Goal: Task Accomplishment & Management: Complete application form

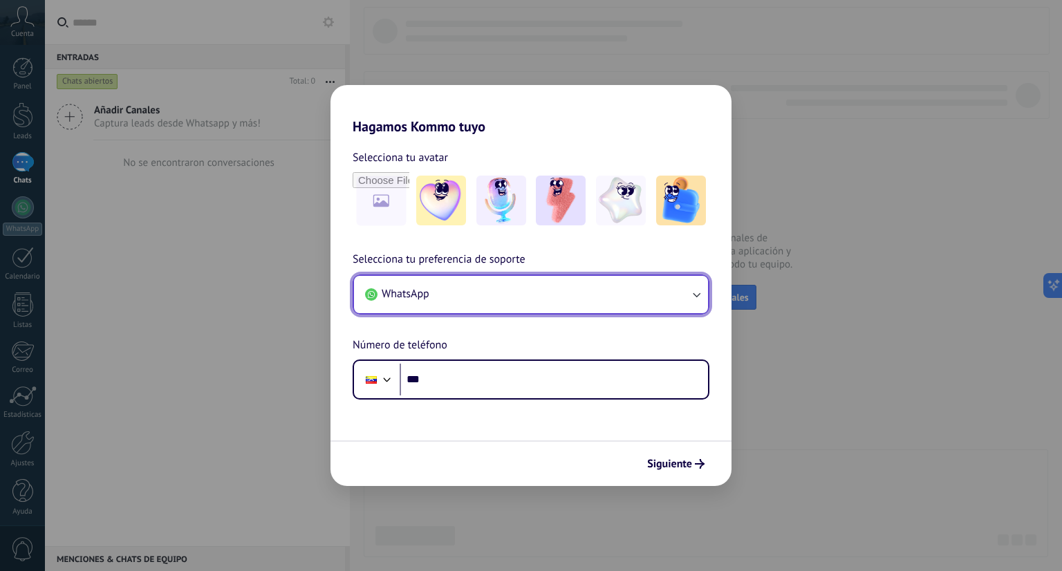
click at [694, 311] on button "WhatsApp" at bounding box center [531, 294] width 354 height 37
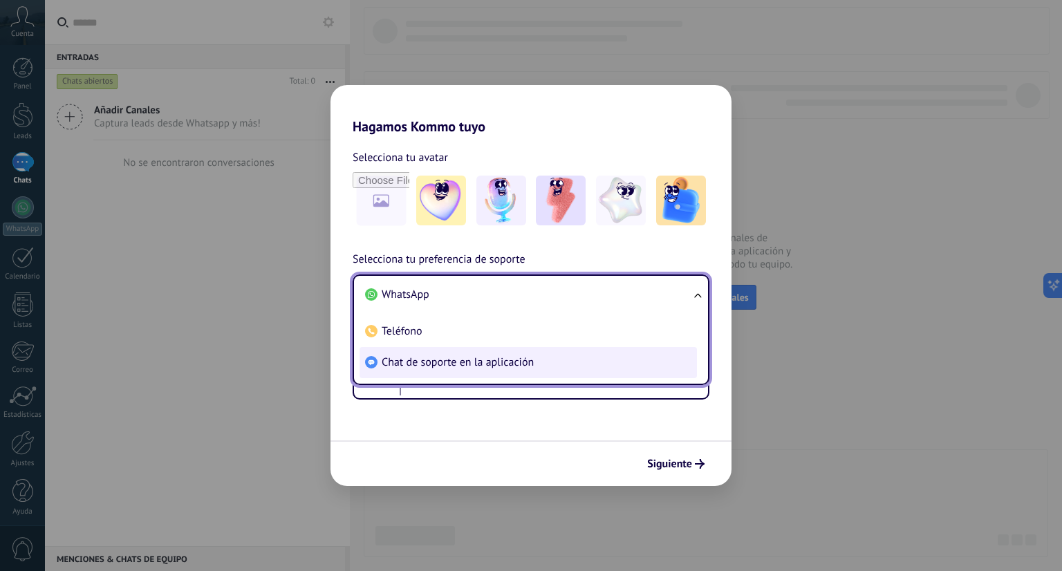
click at [669, 373] on li "Chat de soporte en la aplicación" at bounding box center [528, 362] width 337 height 31
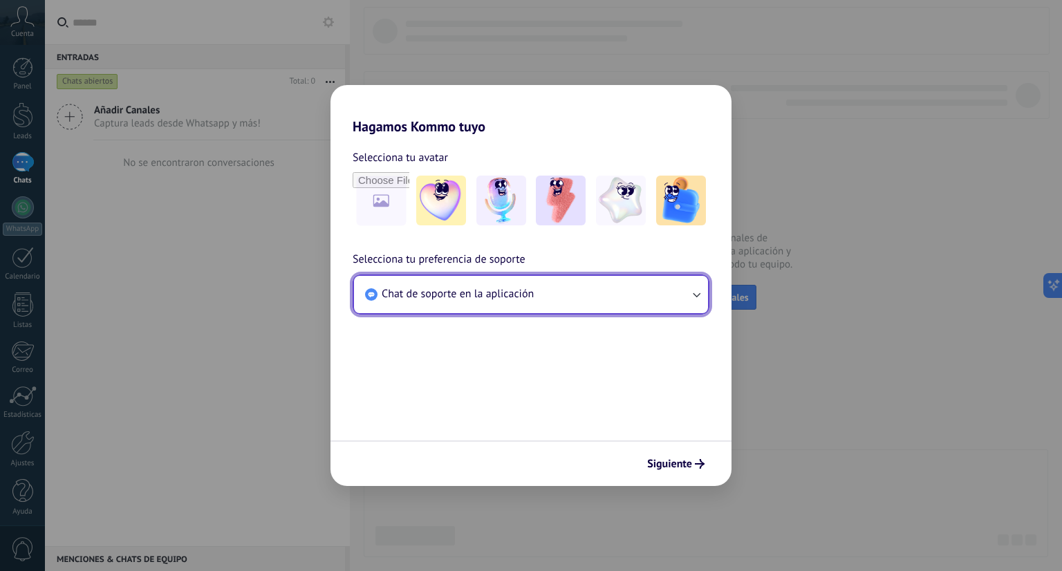
click at [691, 288] on icon "button" at bounding box center [696, 295] width 14 height 14
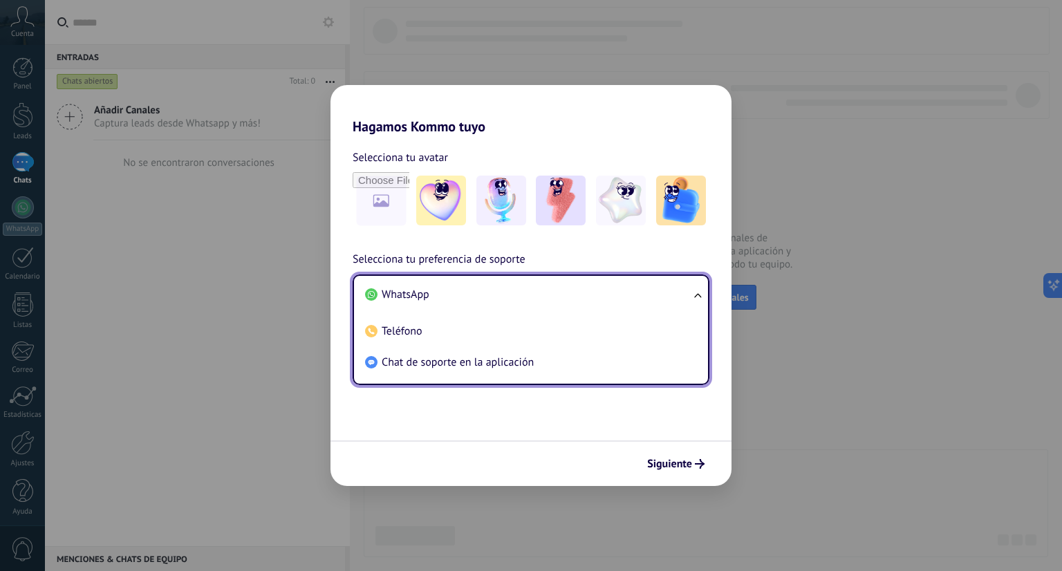
click at [395, 299] on span "WhatsApp" at bounding box center [406, 295] width 48 height 14
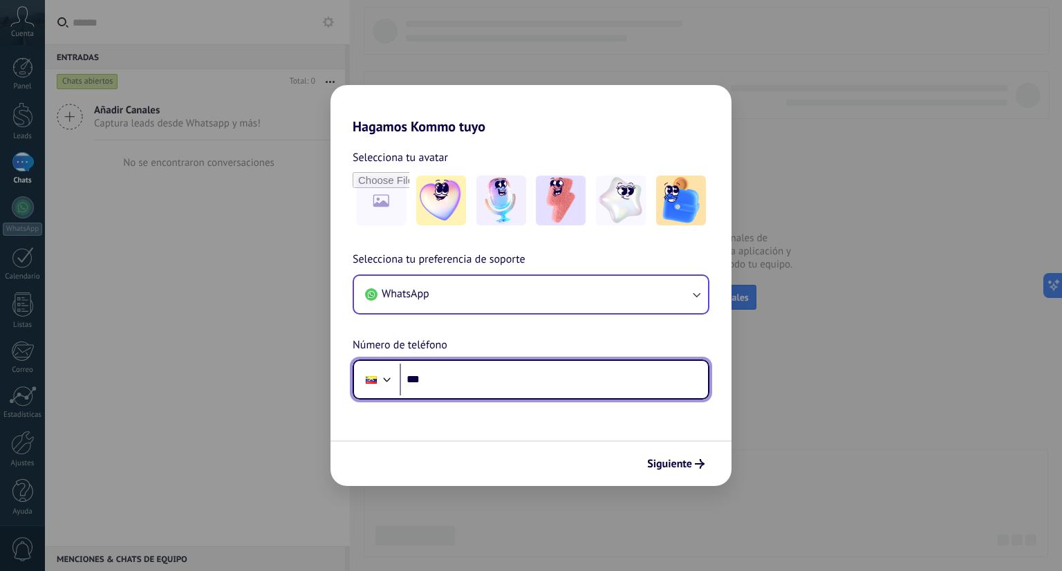
click at [440, 374] on input "***" at bounding box center [554, 380] width 308 height 32
type input "**********"
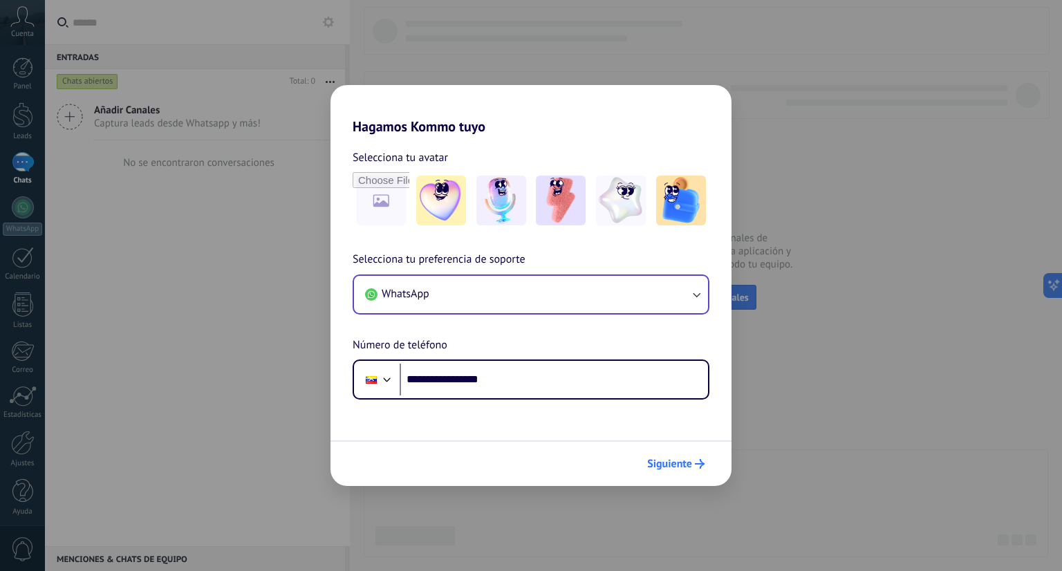
click at [663, 465] on span "Siguiente" at bounding box center [669, 464] width 45 height 10
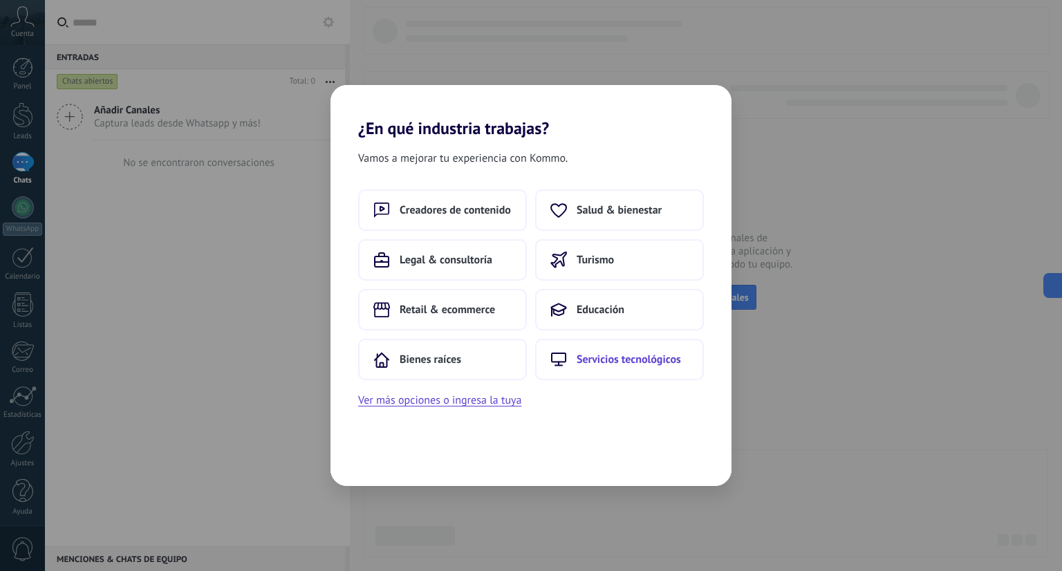
click at [622, 351] on button "Servicios tecnológicos" at bounding box center [619, 359] width 169 height 41
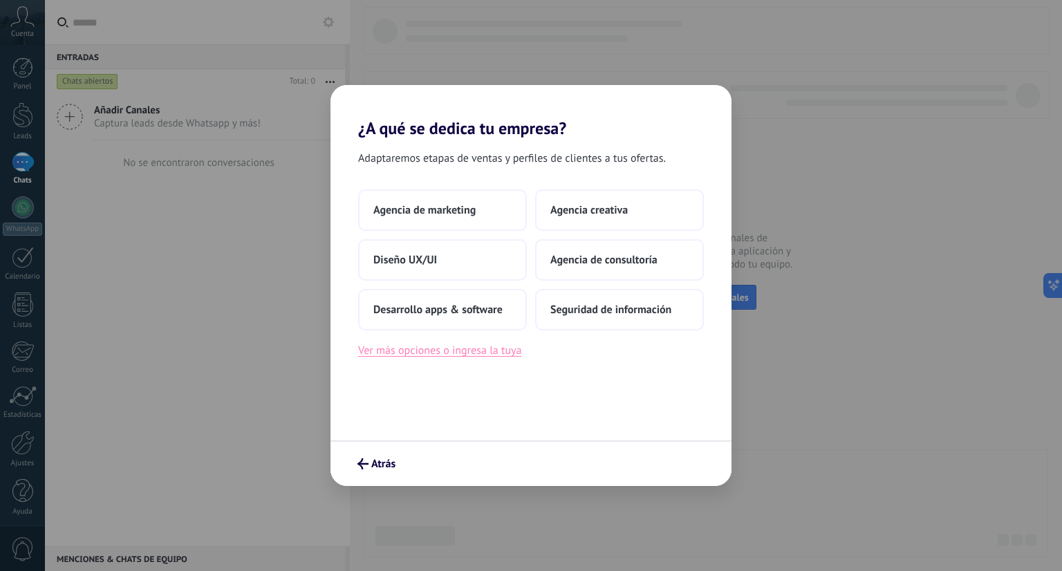
click at [495, 348] on button "Ver más opciones o ingresa la tuya" at bounding box center [439, 351] width 163 height 18
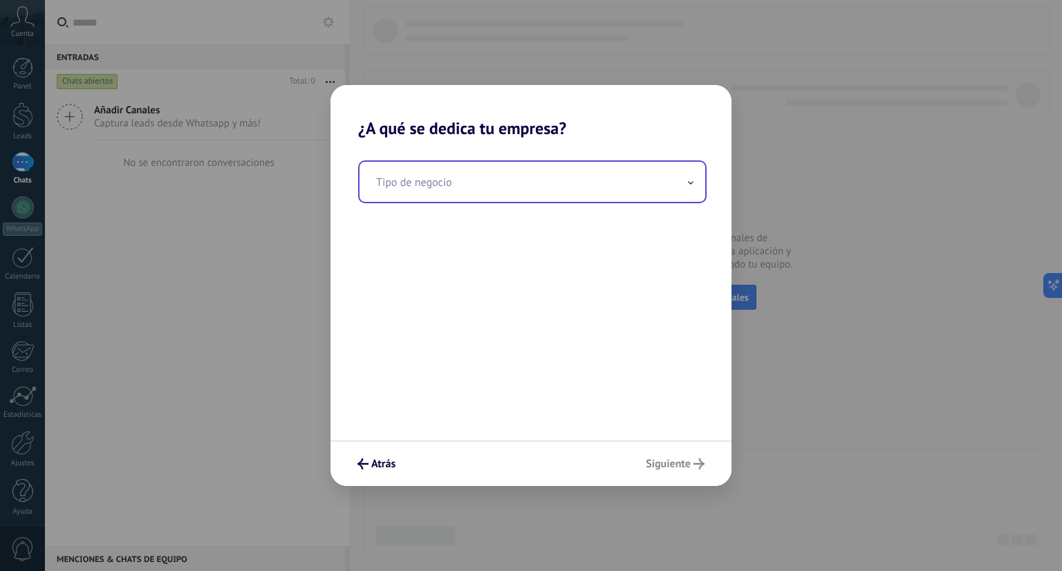
click at [510, 192] on input "text" at bounding box center [533, 182] width 346 height 40
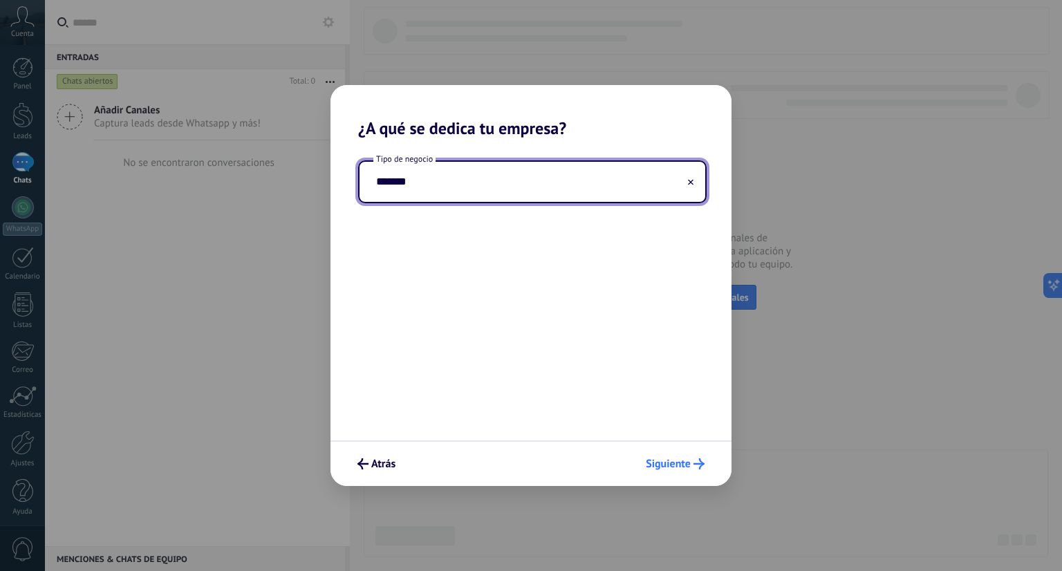
type input "*******"
click at [662, 469] on span "Siguiente" at bounding box center [668, 464] width 45 height 10
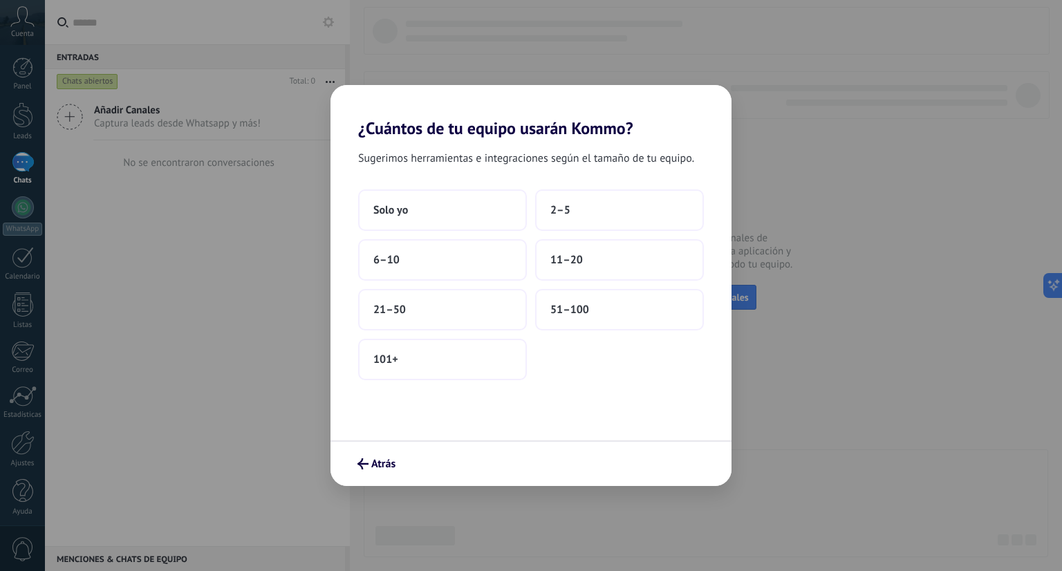
click at [613, 359] on div "Solo yo 2–5 6–10 11–20 21–50 51–100 101+" at bounding box center [531, 284] width 346 height 191
click at [578, 212] on button "2–5" at bounding box center [619, 209] width 169 height 41
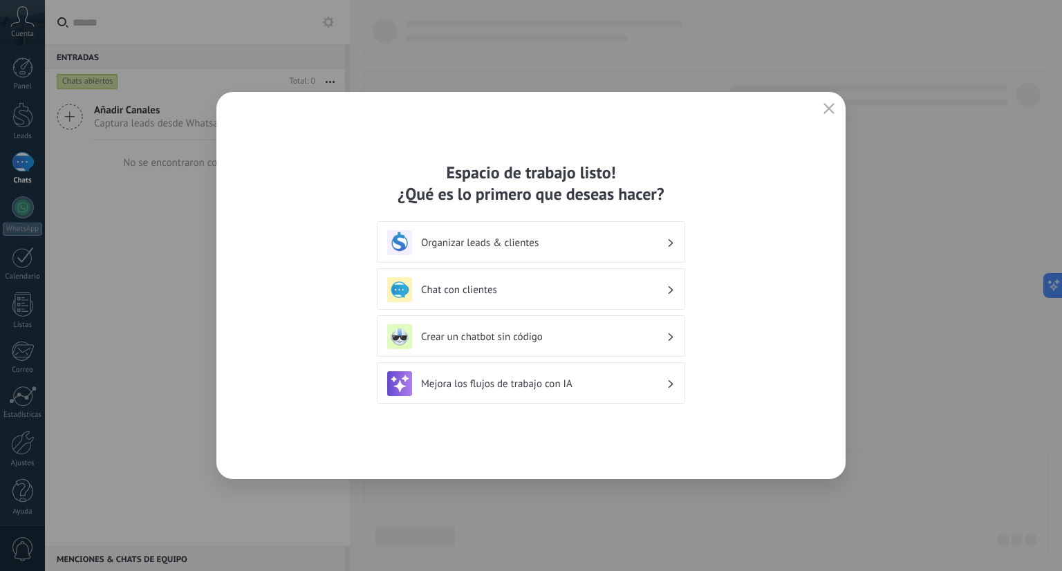
click at [569, 239] on h3 "Organizar leads & clientes" at bounding box center [543, 242] width 245 height 13
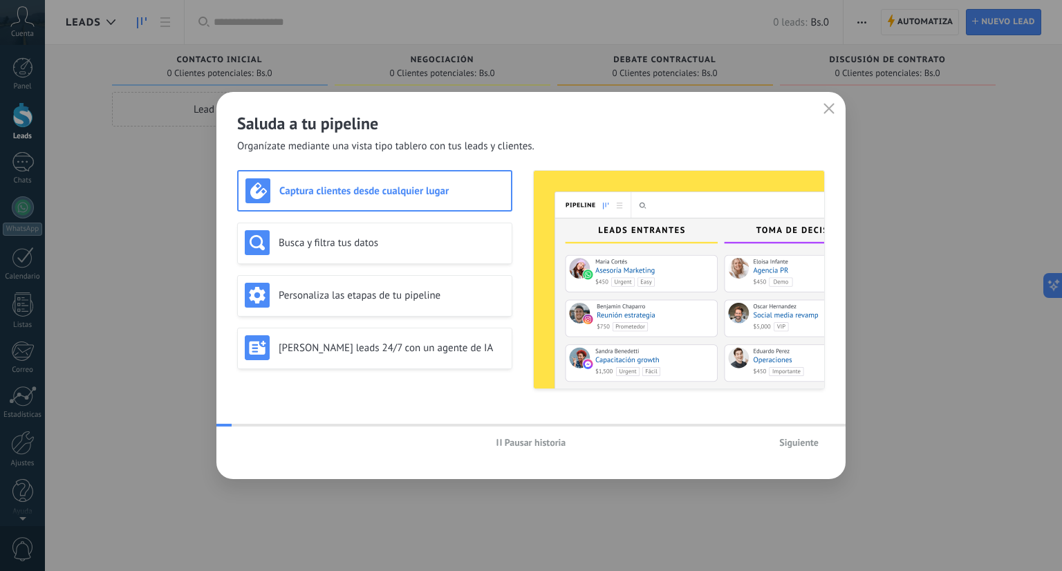
click at [671, 247] on img at bounding box center [679, 280] width 290 height 218
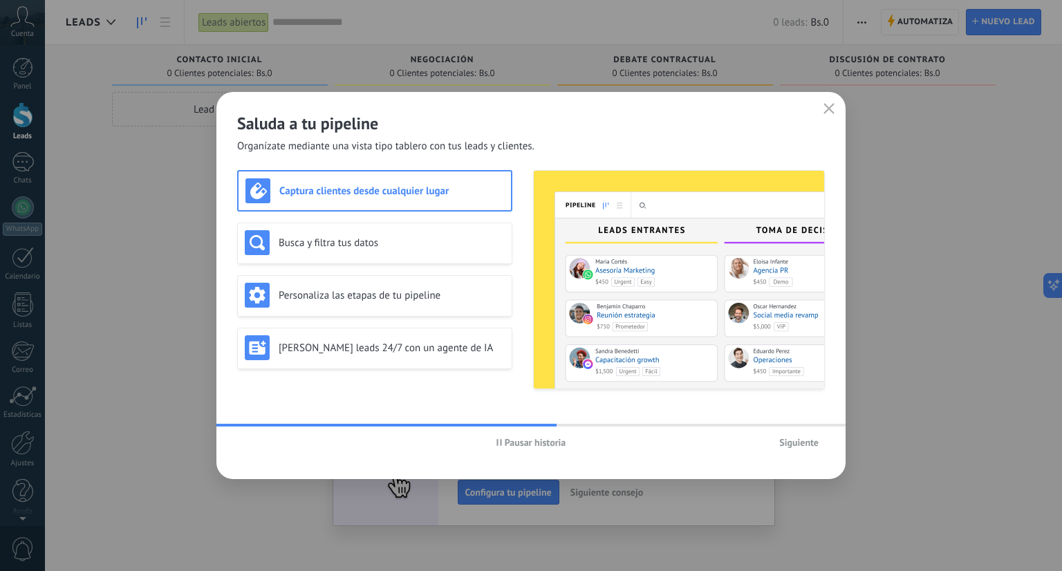
click at [637, 225] on img at bounding box center [679, 280] width 290 height 218
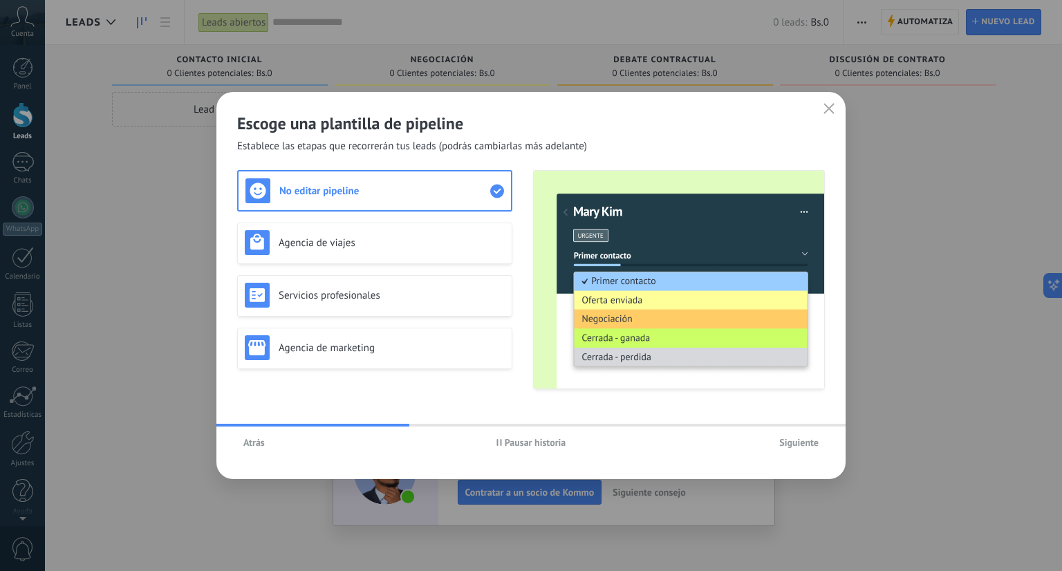
click at [246, 438] on span "Atrás" at bounding box center [253, 443] width 21 height 10
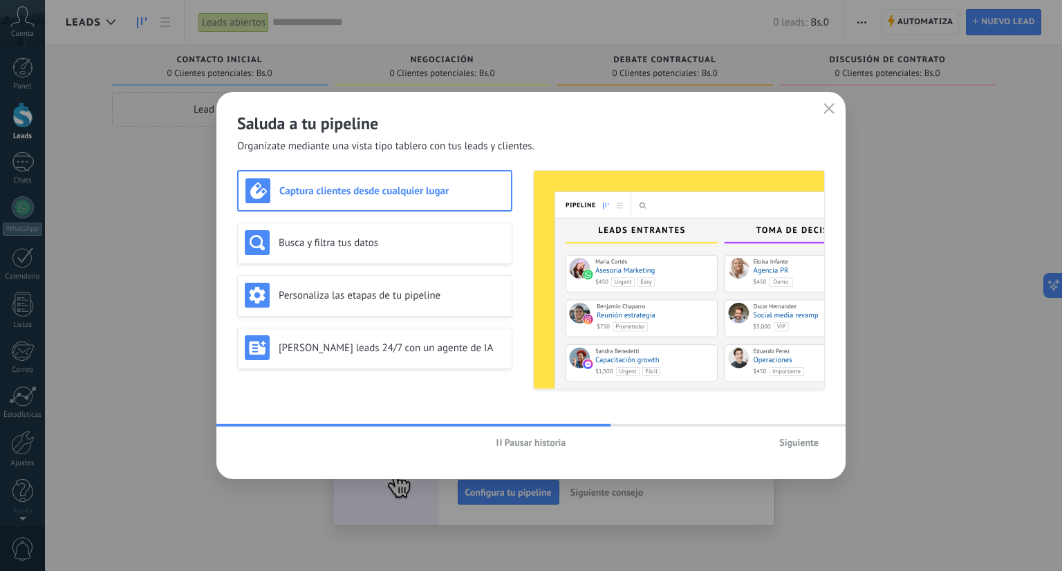
click at [401, 197] on div "Captura clientes desde cualquier lugar" at bounding box center [374, 190] width 259 height 25
click at [792, 438] on span "Siguiente" at bounding box center [798, 443] width 39 height 10
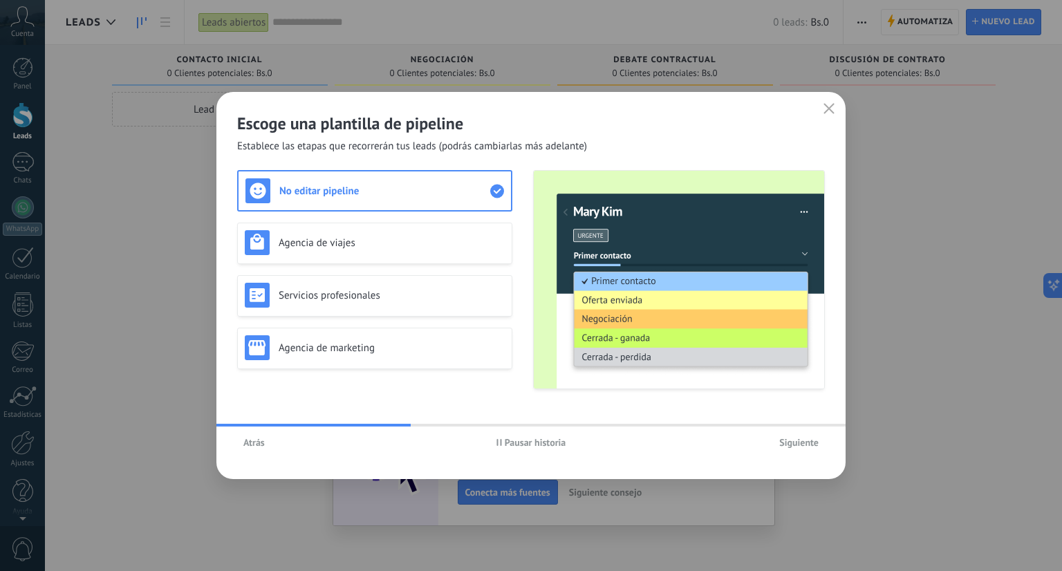
click at [516, 446] on span "Pausar historia" at bounding box center [536, 443] width 62 height 10
click at [516, 446] on span "Iniciar historia" at bounding box center [534, 443] width 59 height 10
click at [805, 440] on span "Siguiente" at bounding box center [798, 443] width 39 height 10
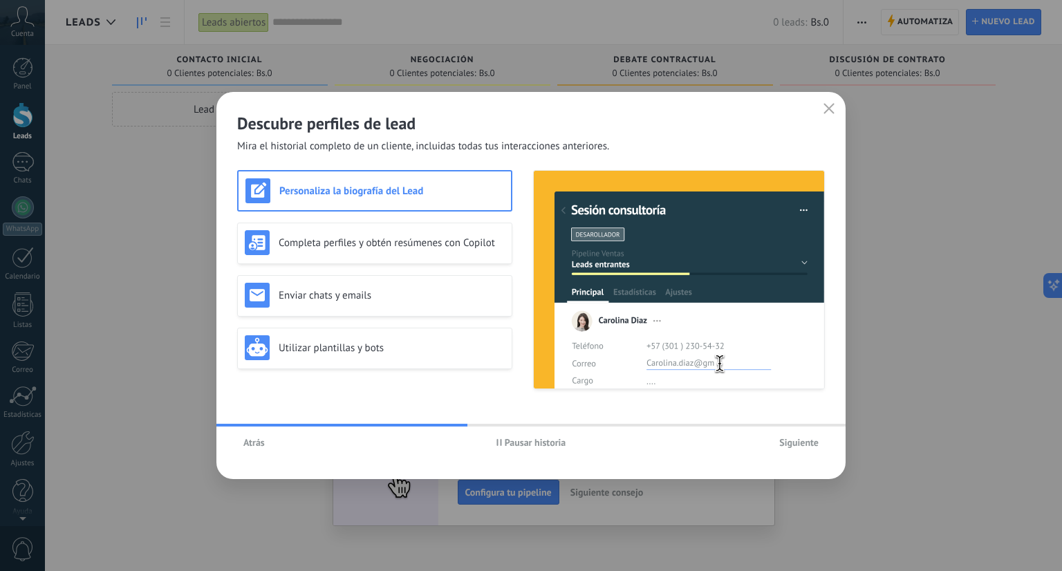
click at [796, 446] on span "Siguiente" at bounding box center [798, 443] width 39 height 10
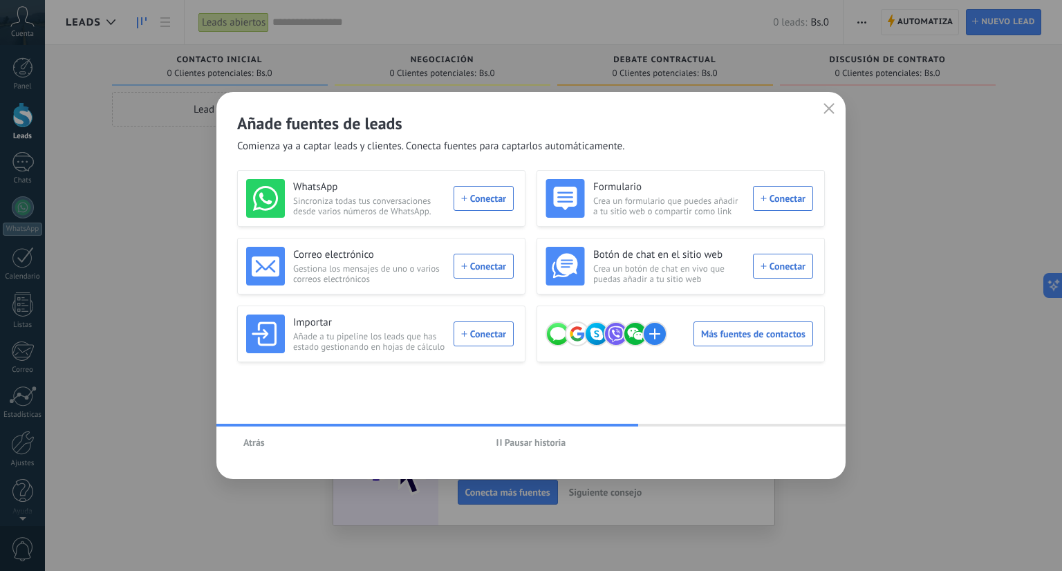
click at [796, 446] on div "Atrás Pausar historia" at bounding box center [530, 443] width 629 height 32
click at [826, 103] on button "button" at bounding box center [829, 109] width 18 height 19
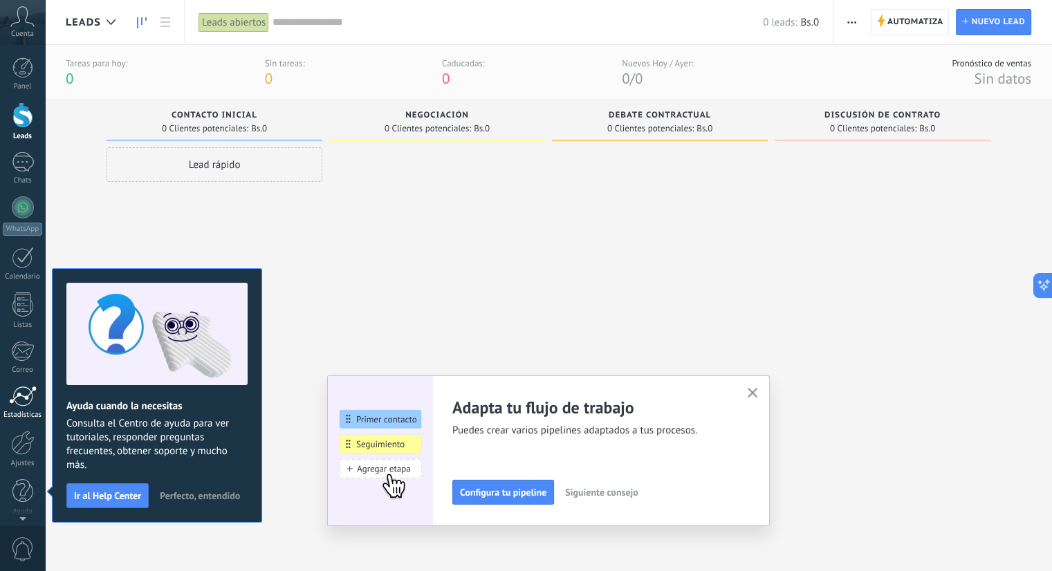
click at [18, 411] on div "Estadísticas" at bounding box center [23, 415] width 40 height 9
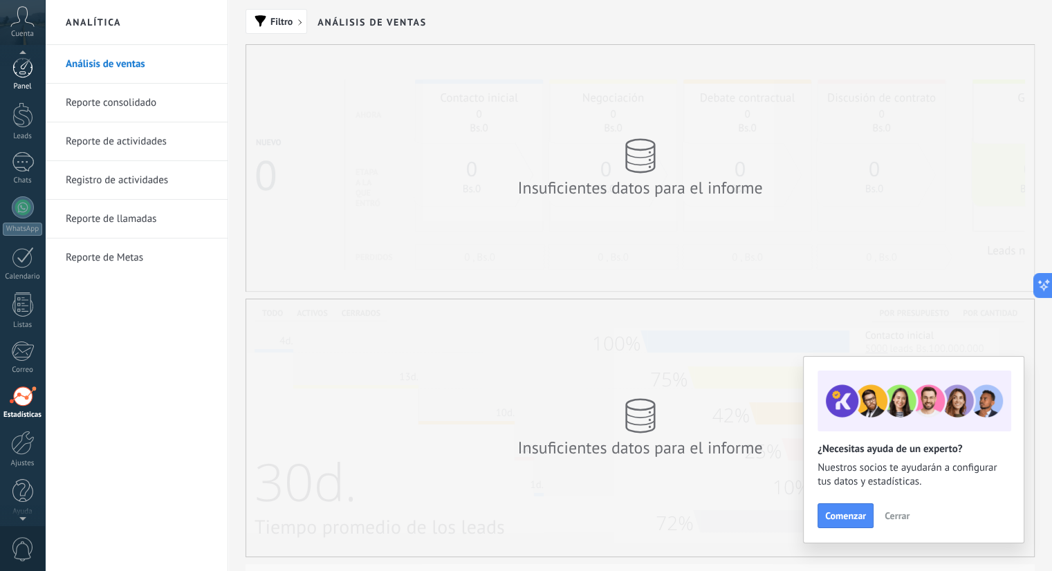
click at [17, 81] on link "Panel" at bounding box center [22, 74] width 45 height 34
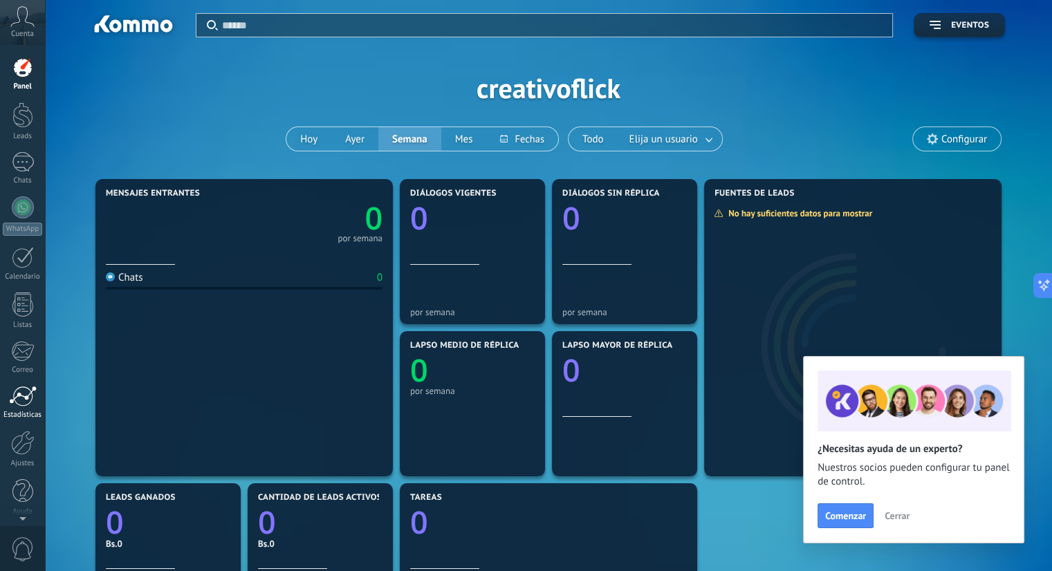
click at [19, 398] on div at bounding box center [23, 396] width 28 height 21
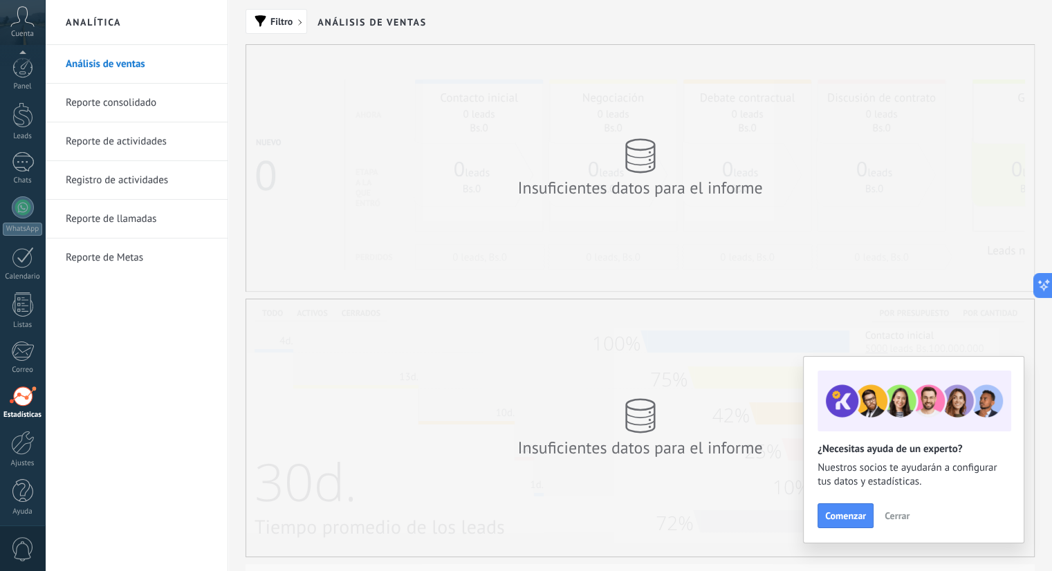
scroll to position [3, 0]
click at [118, 100] on link "Reporte consolidado" at bounding box center [140, 103] width 148 height 39
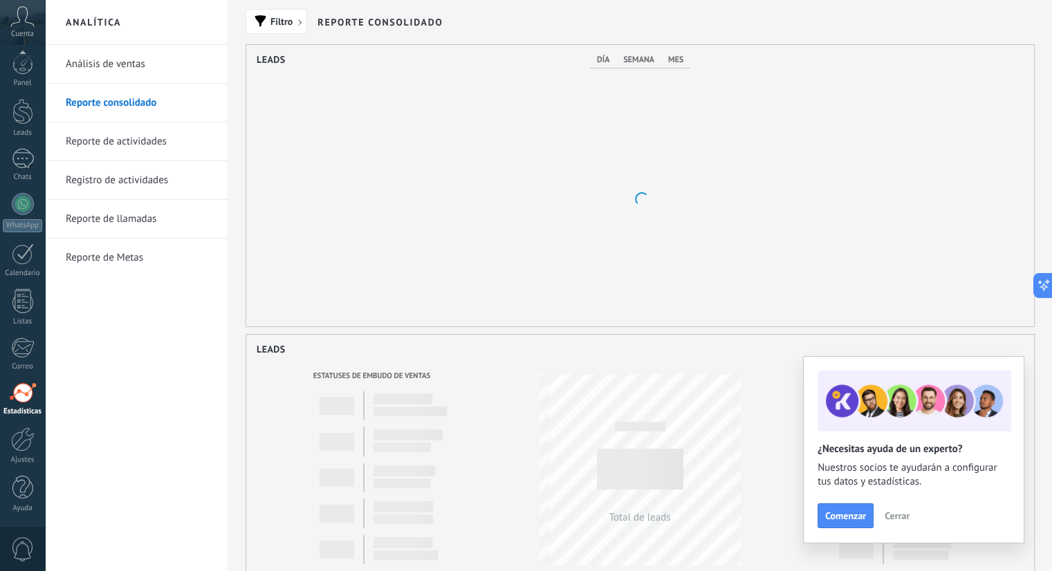
scroll to position [281, 788]
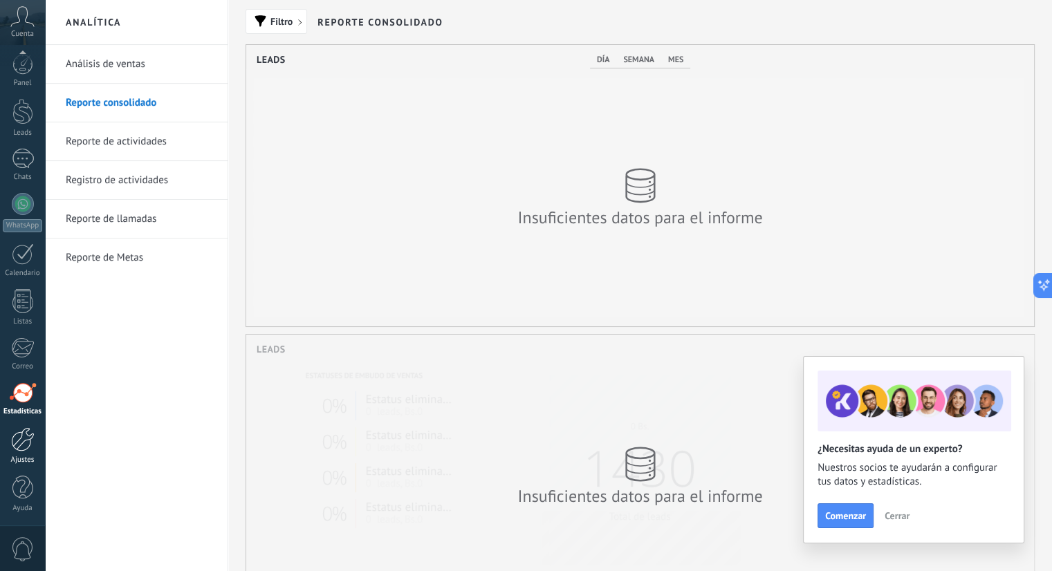
click at [8, 448] on link "Ajustes" at bounding box center [22, 445] width 45 height 37
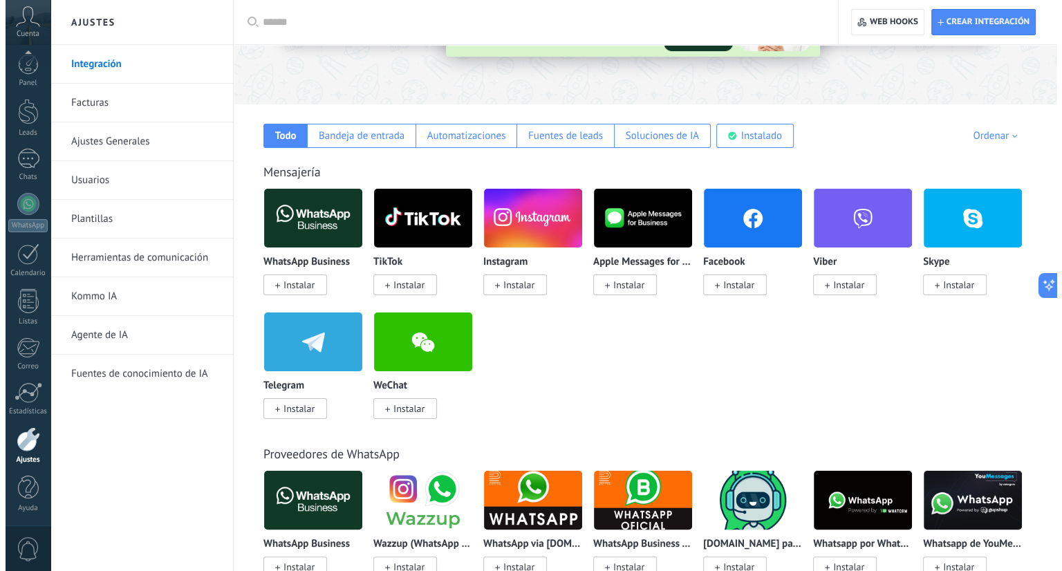
scroll to position [160, 0]
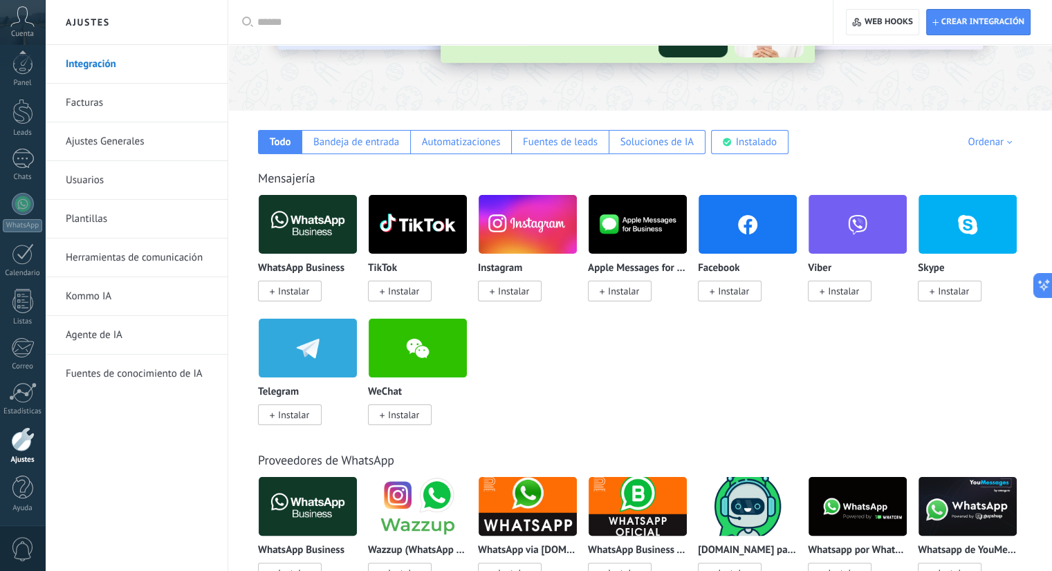
click at [512, 293] on span "Instalar" at bounding box center [513, 291] width 31 height 12
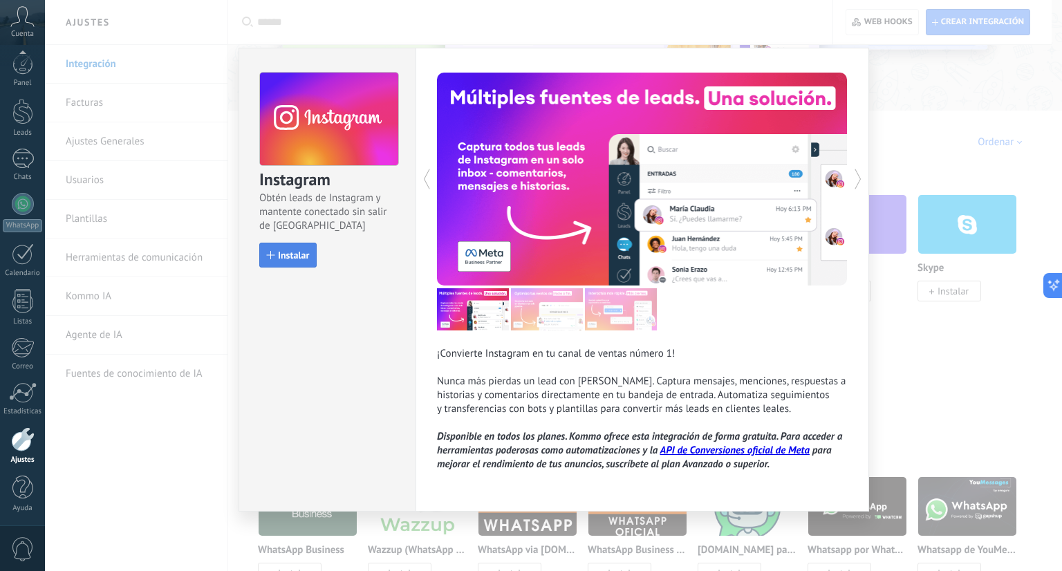
click at [283, 250] on span "Instalar" at bounding box center [293, 255] width 31 height 10
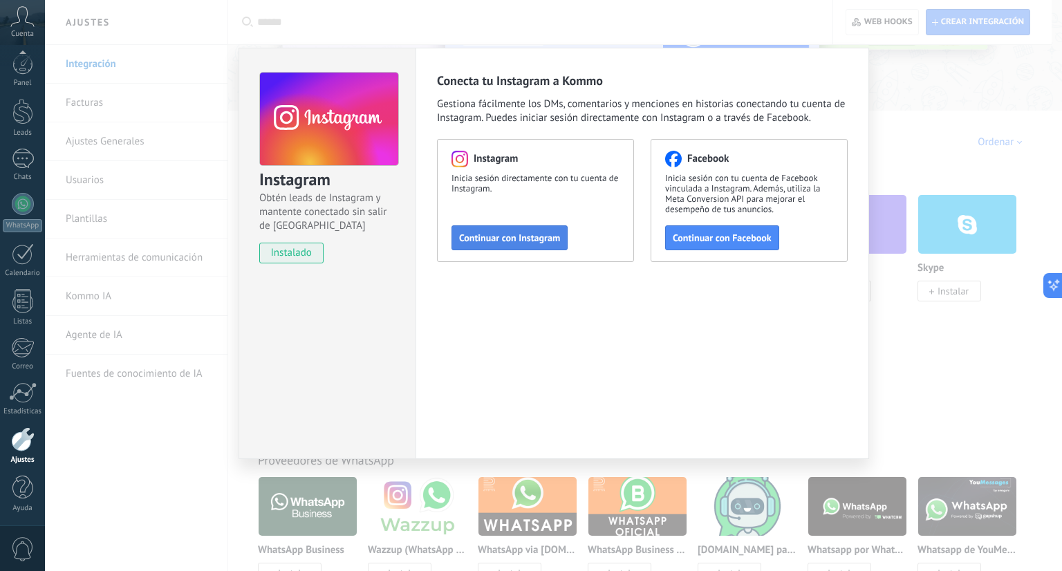
click at [509, 236] on span "Continuar con Instagram" at bounding box center [509, 238] width 101 height 10
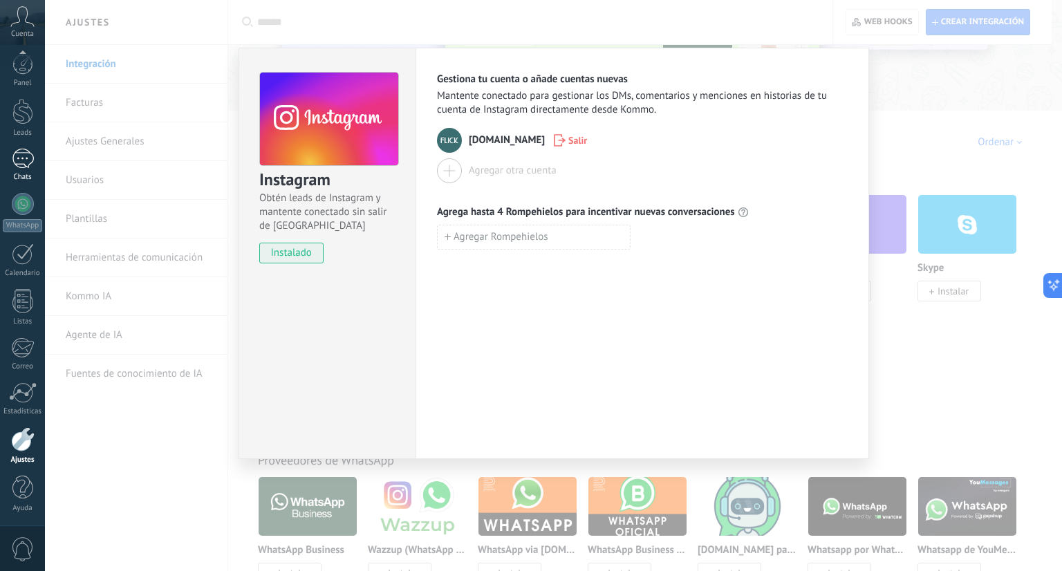
click at [30, 147] on div "Panel Leads Chats WhatsApp Clientes" at bounding box center [22, 290] width 45 height 473
click at [30, 149] on div at bounding box center [23, 159] width 22 height 20
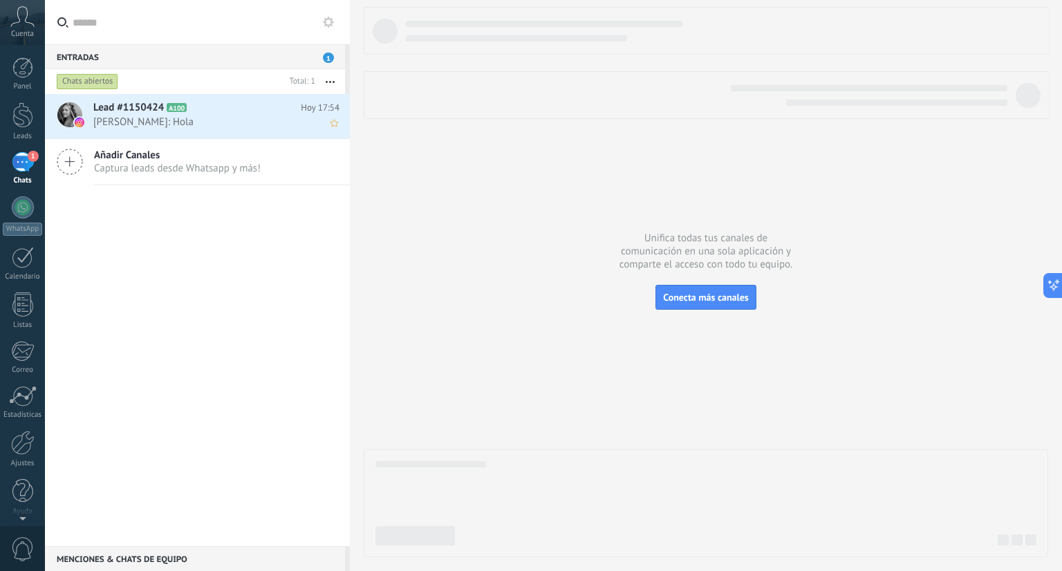
scroll to position [3, 0]
click at [301, 129] on div "Lead #1150424 A100 Hoy 17:54 [PERSON_NAME]: Hola" at bounding box center [221, 116] width 257 height 44
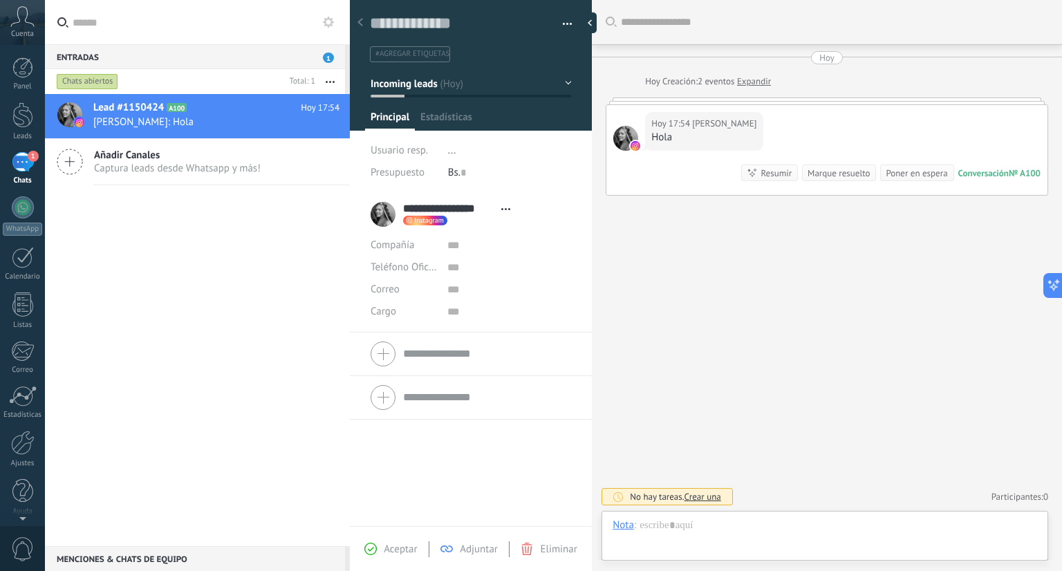
scroll to position [20, 0]
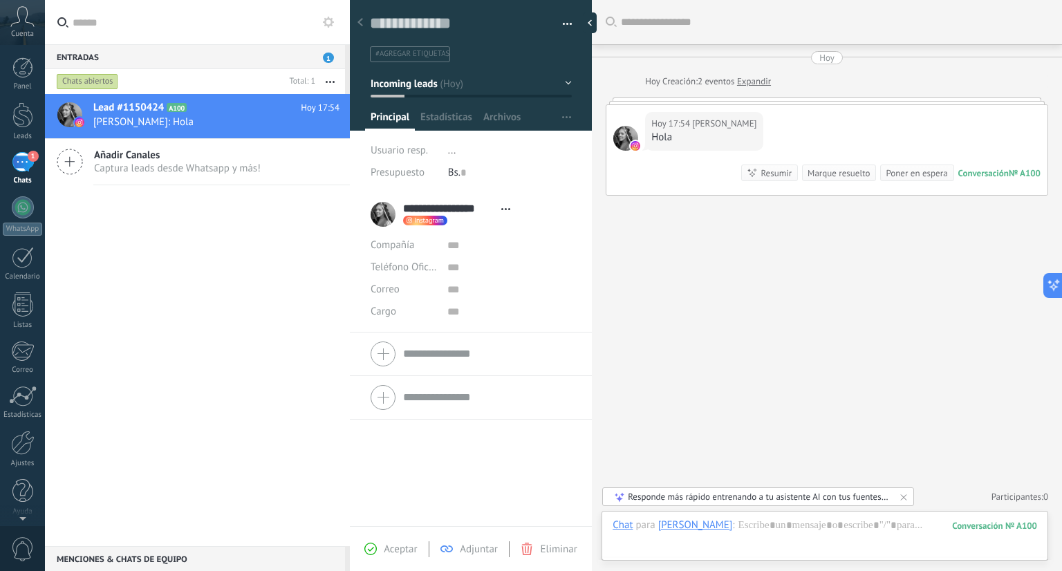
click at [530, 150] on li "..." at bounding box center [510, 151] width 124 height 22
click at [530, 150] on li at bounding box center [510, 151] width 124 height 22
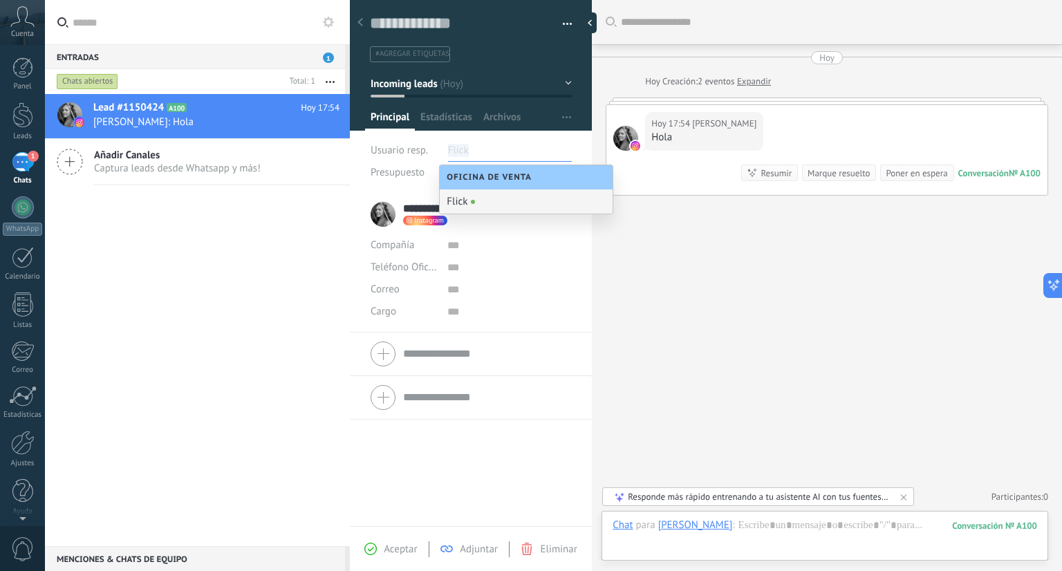
click at [530, 150] on li "Flick" at bounding box center [510, 151] width 124 height 22
click at [628, 301] on div "Buscar Carga más [PERSON_NAME] Creación: 2 eventos Expandir Hoy 17:54 [PERSON_N…" at bounding box center [827, 285] width 470 height 571
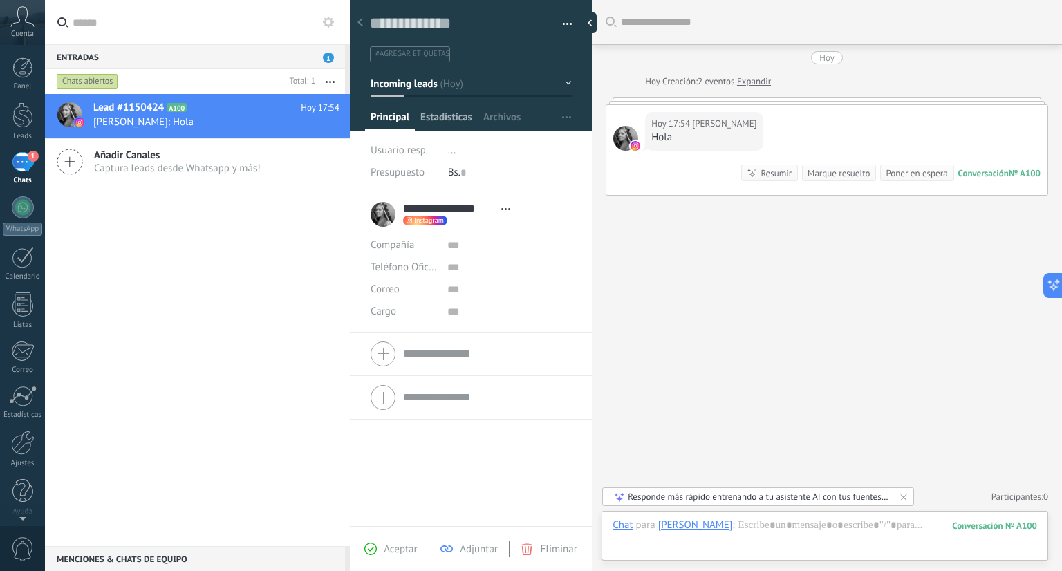
click at [433, 111] on span "Estadísticas" at bounding box center [446, 121] width 52 height 20
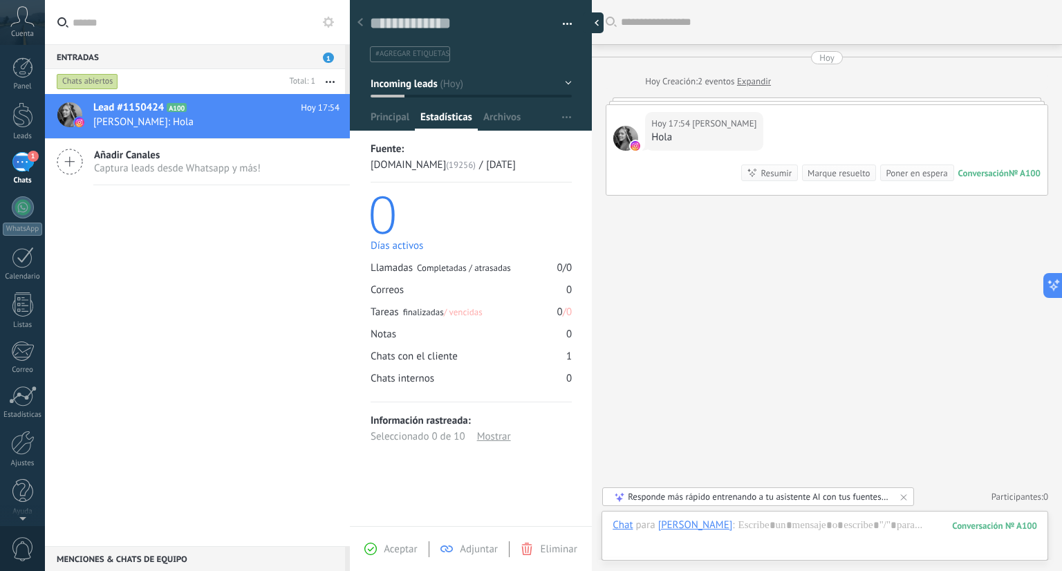
click at [589, 16] on div at bounding box center [593, 22] width 21 height 21
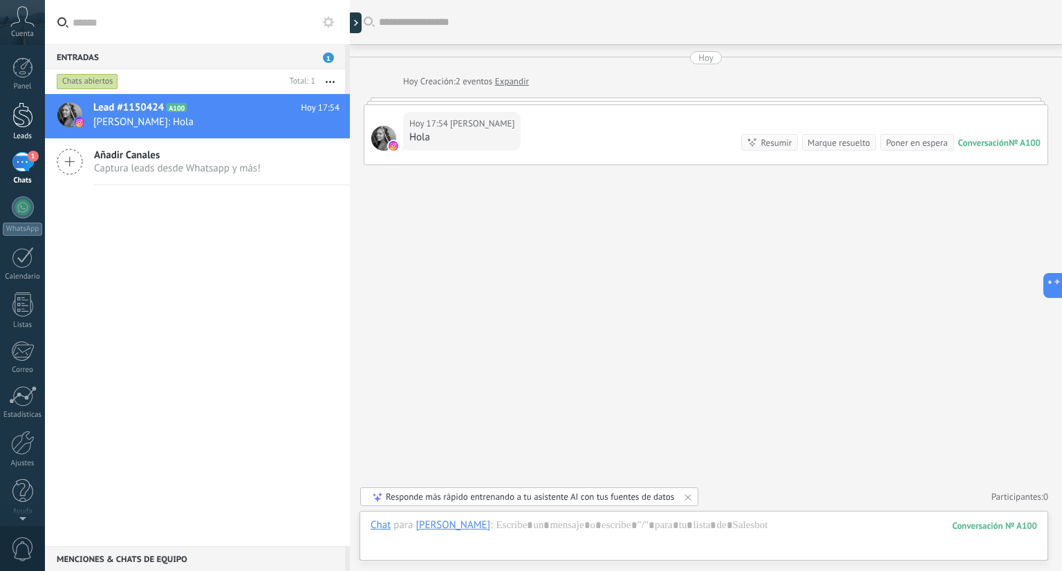
click at [41, 104] on link "Leads" at bounding box center [22, 121] width 45 height 39
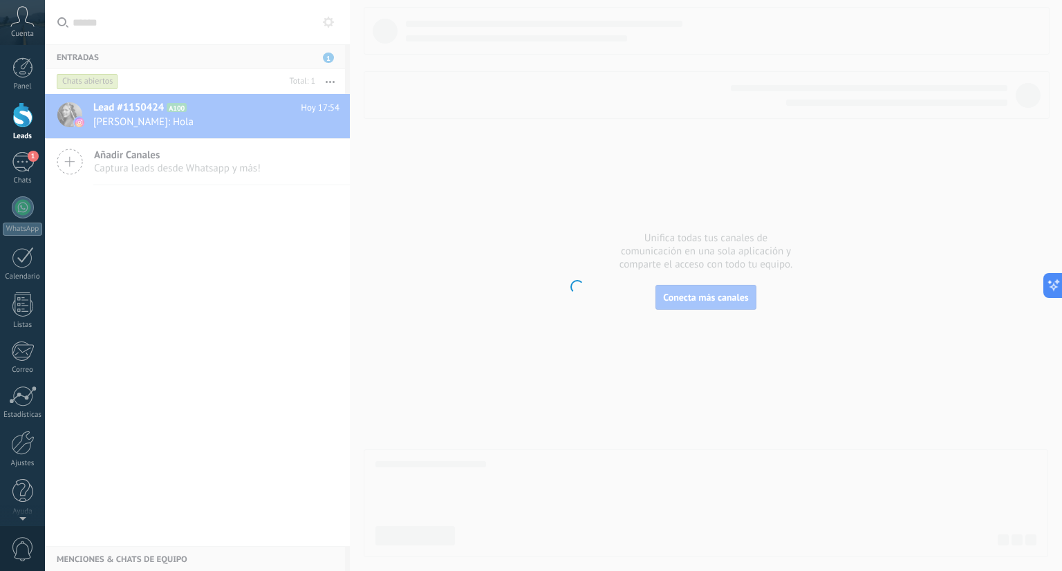
click at [41, 104] on link "Leads" at bounding box center [22, 121] width 45 height 39
click at [20, 126] on div at bounding box center [22, 115] width 21 height 26
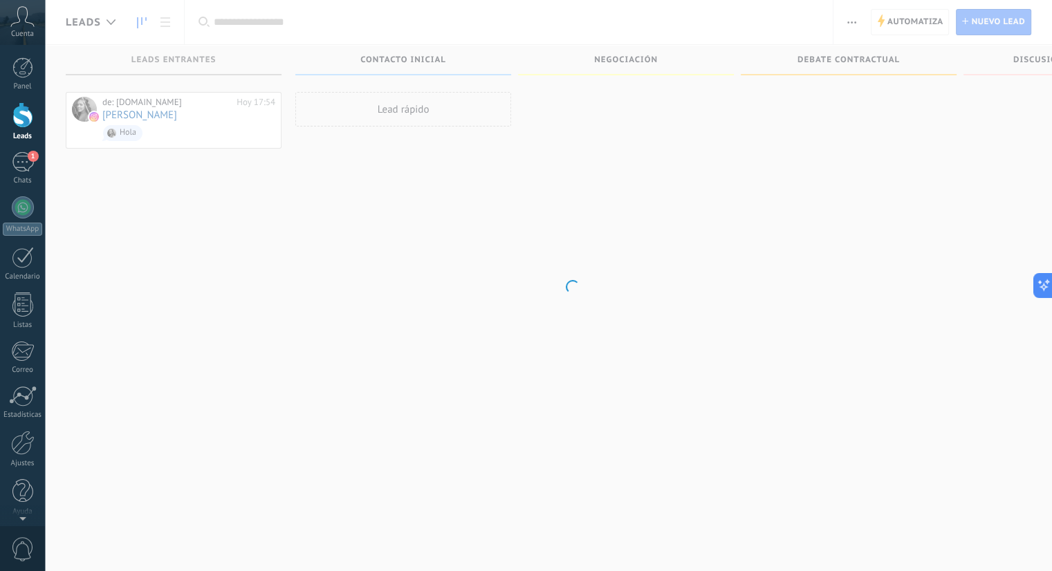
click at [20, 126] on div at bounding box center [22, 115] width 21 height 26
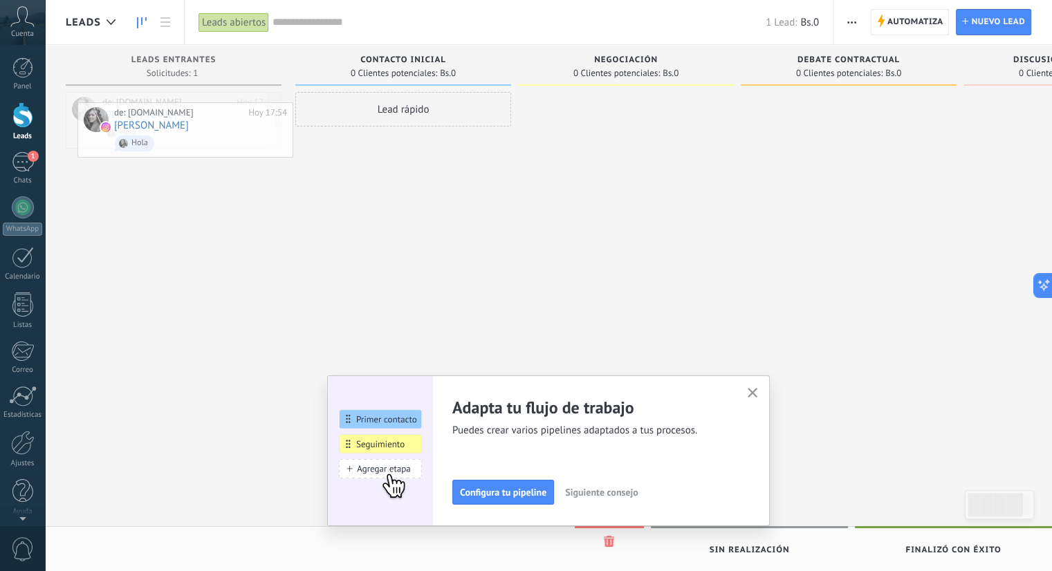
drag, startPoint x: 203, startPoint y: 107, endPoint x: 214, endPoint y: 114, distance: 13.6
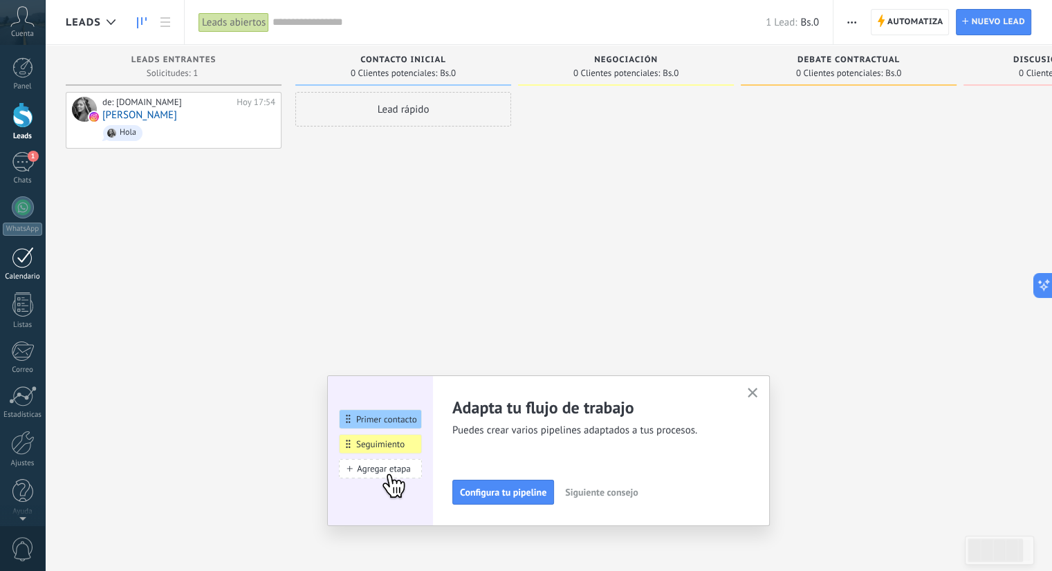
click at [26, 270] on link "Calendario" at bounding box center [22, 264] width 45 height 35
